Goal: Check status: Check status

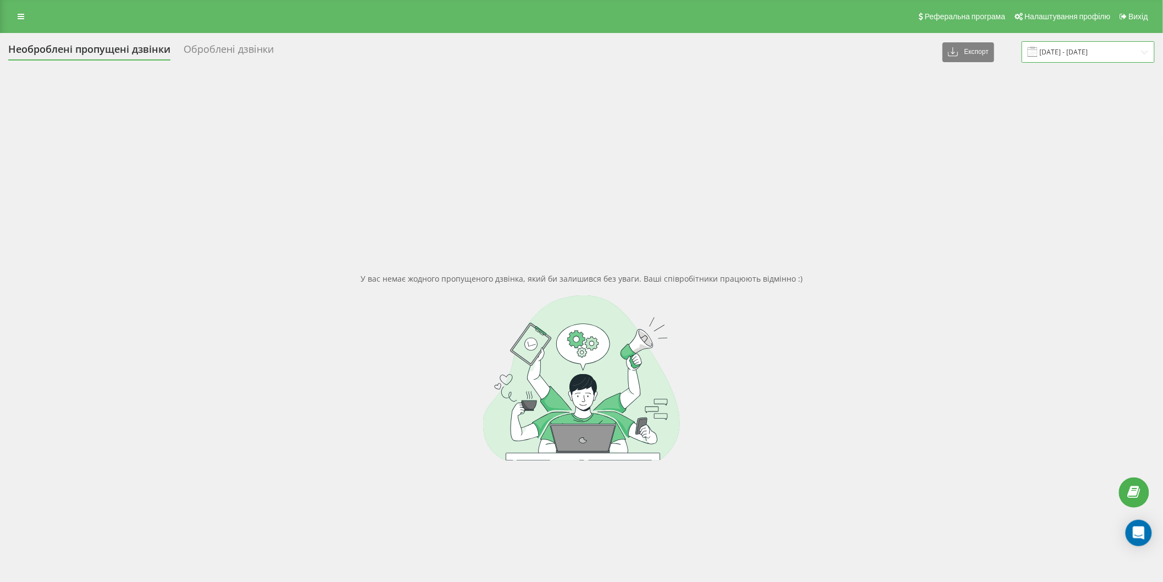
click at [1086, 52] on input "[DATE] - [DATE]" at bounding box center [1088, 51] width 133 height 21
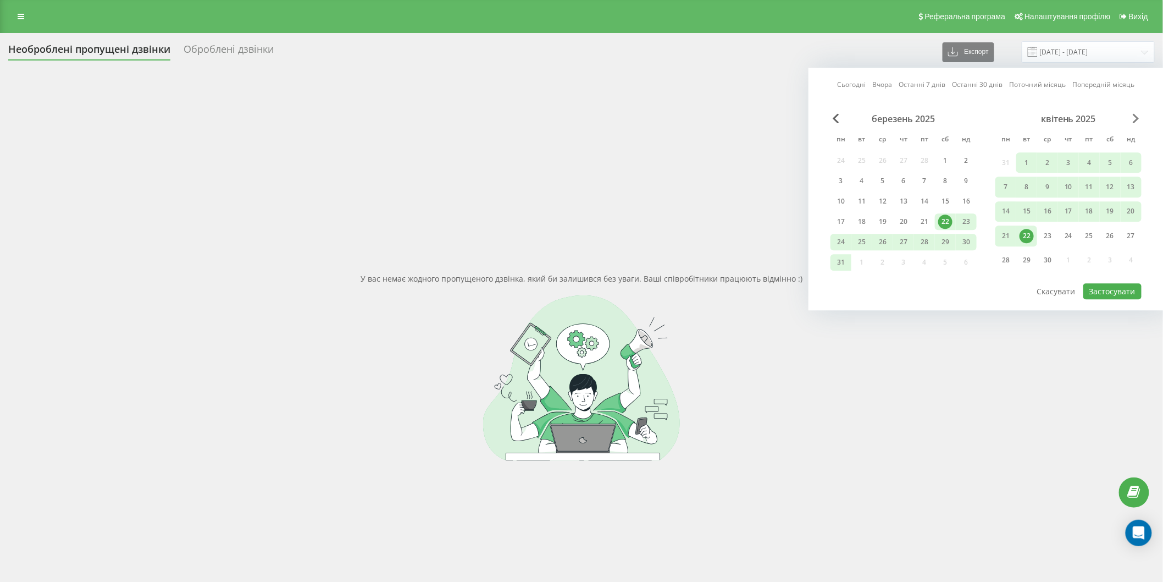
click at [1138, 119] on span "Next Month" at bounding box center [1136, 118] width 7 height 10
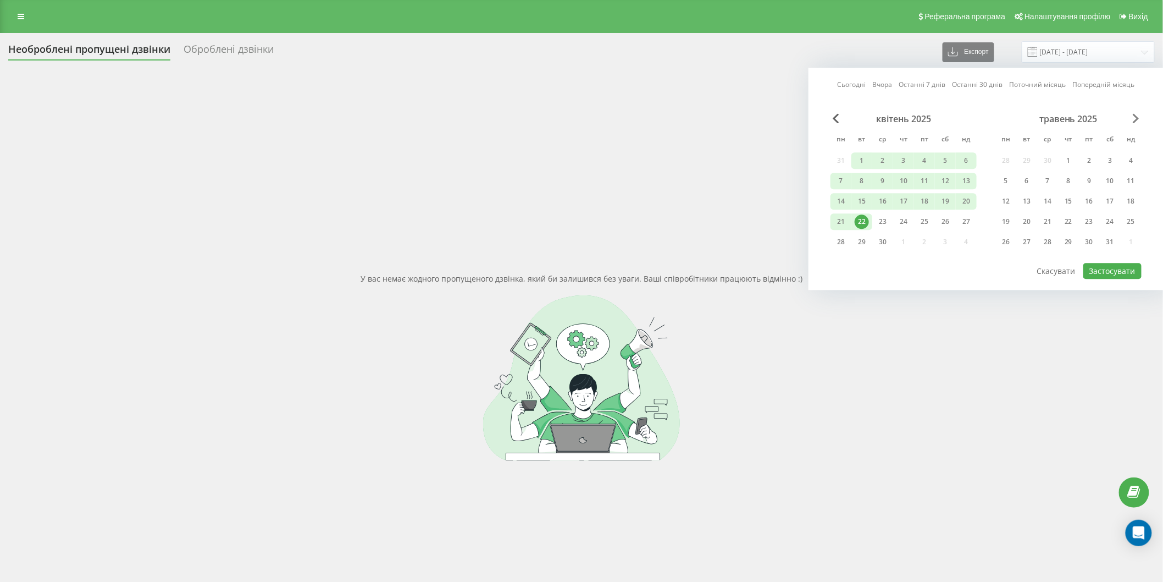
click at [1138, 119] on span "Next Month" at bounding box center [1136, 118] width 7 height 10
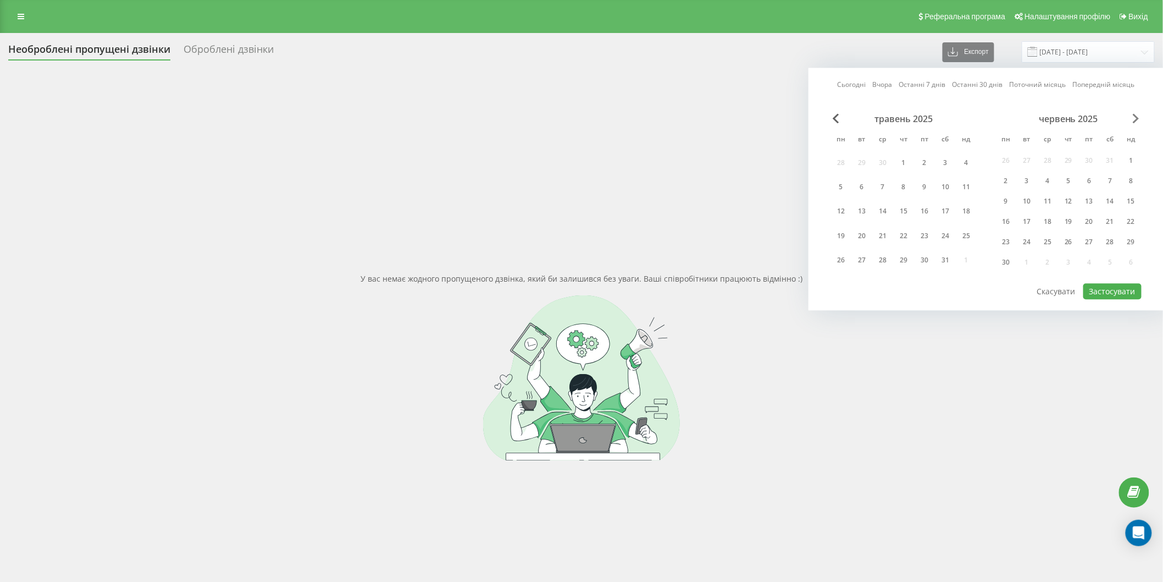
click at [1138, 119] on span "Next Month" at bounding box center [1136, 118] width 7 height 10
click at [837, 118] on span "Previous Month" at bounding box center [836, 118] width 7 height 10
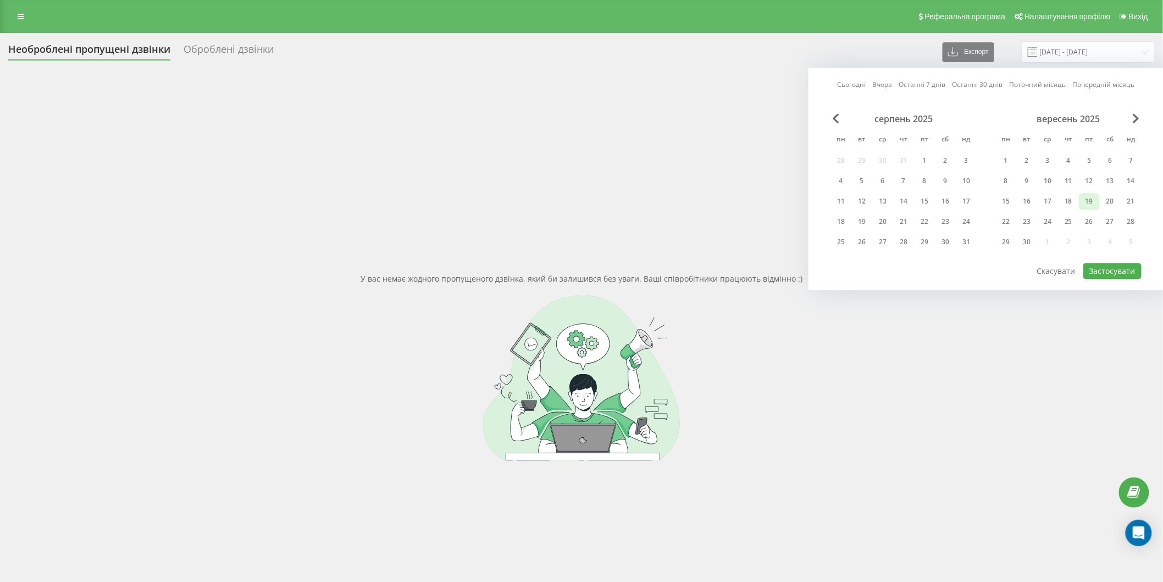
click at [1089, 198] on div "19" at bounding box center [1089, 201] width 14 height 14
click at [1010, 218] on div "22" at bounding box center [1006, 221] width 14 height 14
click at [1114, 268] on button "Застосувати" at bounding box center [1113, 271] width 58 height 16
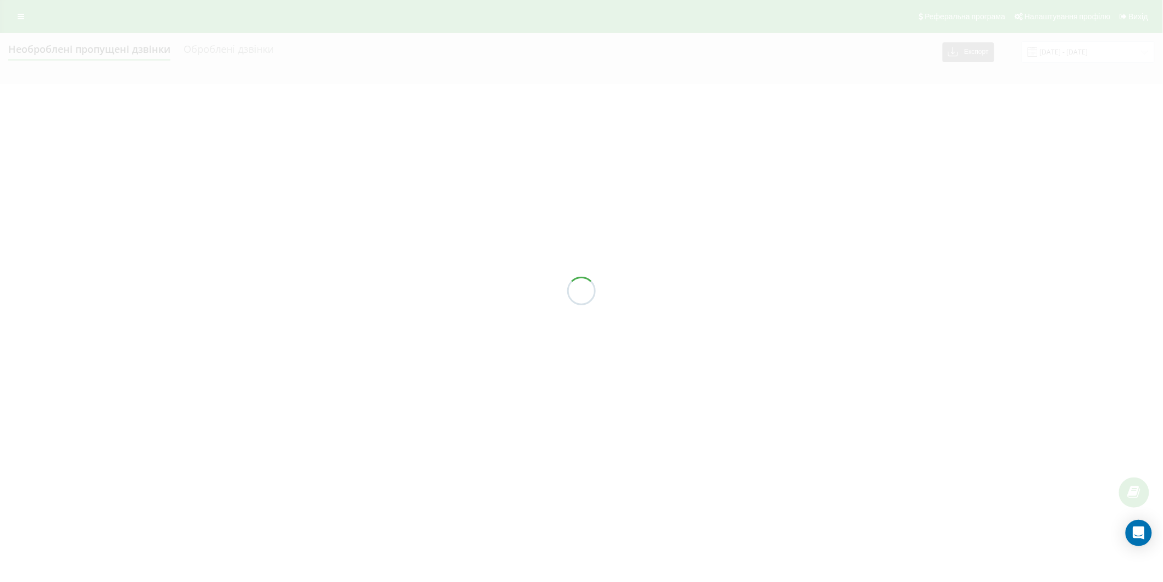
type input "19.09.2025 - 22.09.2025"
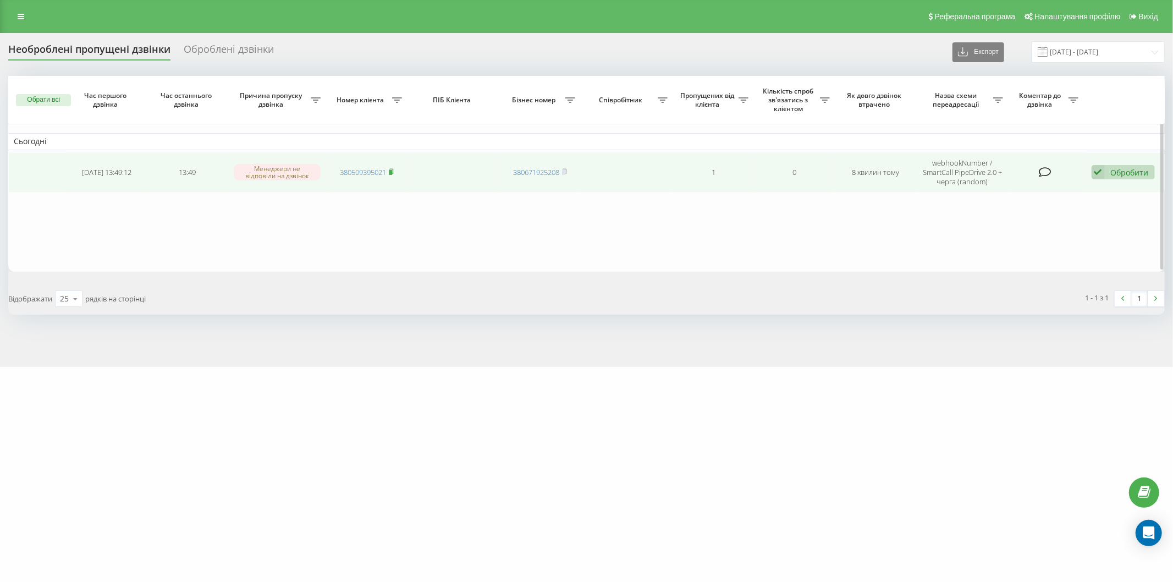
click at [390, 169] on icon at bounding box center [391, 171] width 5 height 7
